Goal: Information Seeking & Learning: Learn about a topic

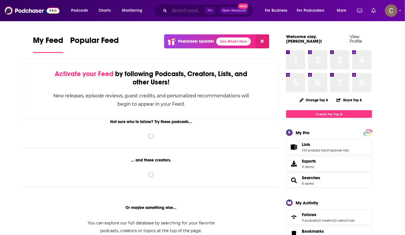
click at [190, 10] on input "Search podcasts, credits, & more..." at bounding box center [186, 10] width 35 height 9
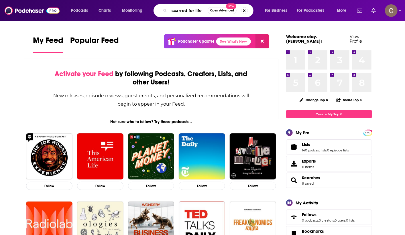
type input "scarred for life"
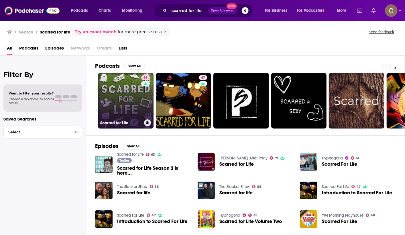
click at [137, 101] on link "63 Scarred for Life" at bounding box center [126, 101] width 56 height 56
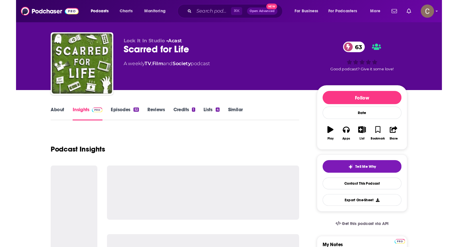
scroll to position [14, 0]
